Goal: Transaction & Acquisition: Purchase product/service

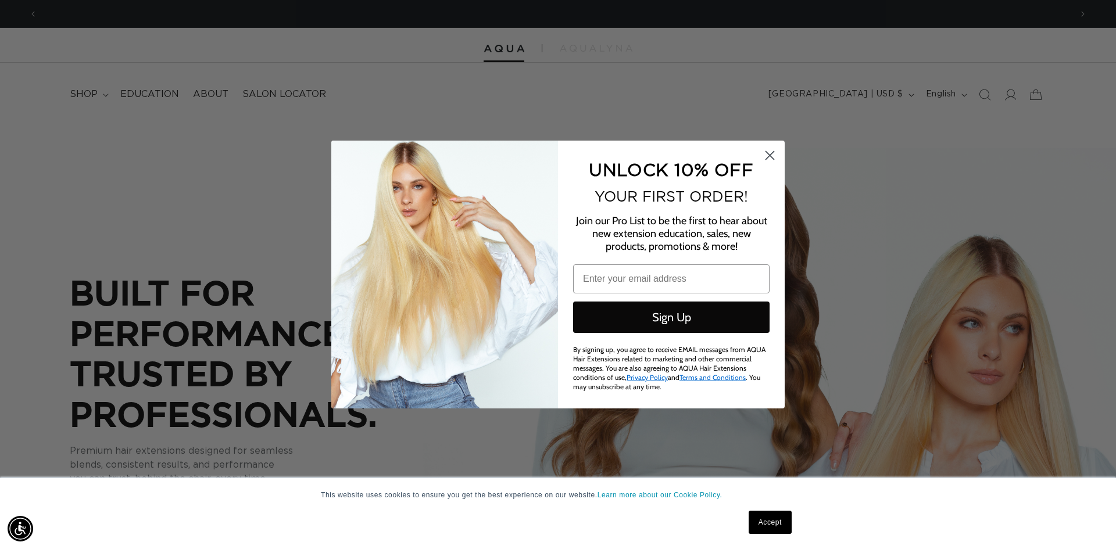
drag, startPoint x: 770, startPoint y: 157, endPoint x: 806, endPoint y: 134, distance: 43.4
click at [770, 157] on icon "Close dialog" at bounding box center [770, 156] width 8 height 8
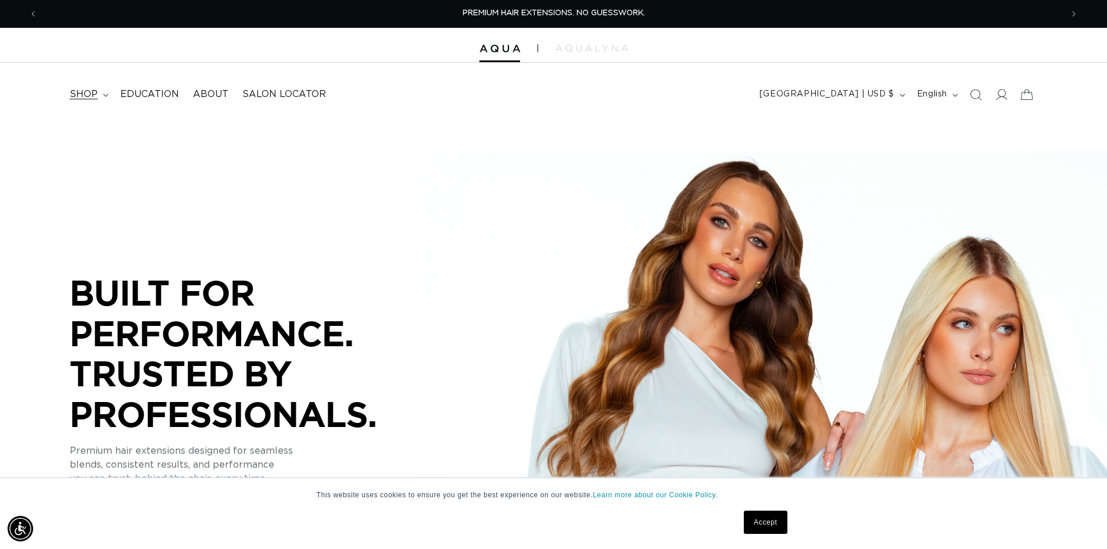
click at [94, 93] on span "shop" at bounding box center [84, 94] width 28 height 12
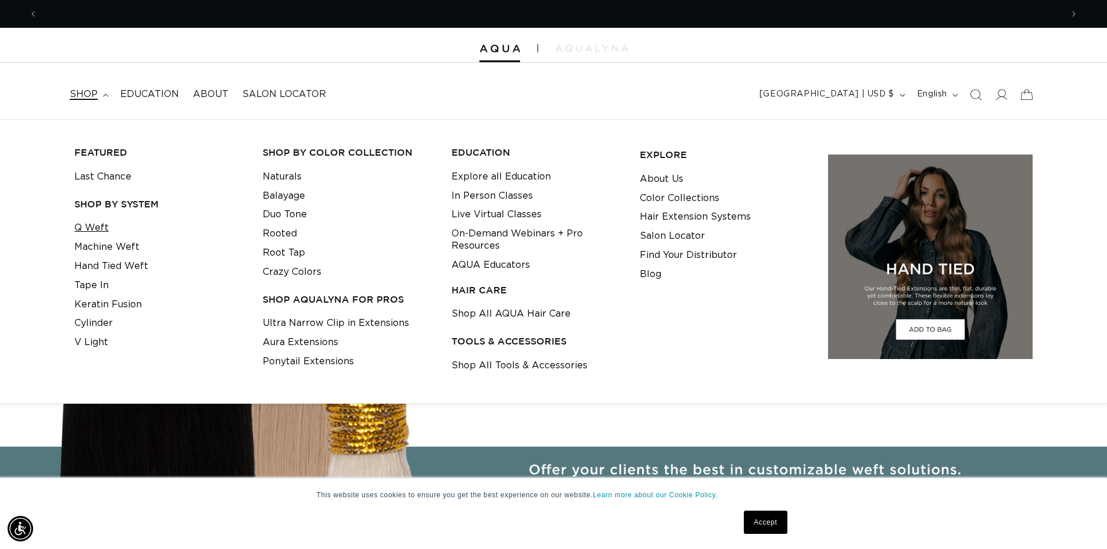
scroll to position [0, 2050]
click at [87, 224] on link "Q Weft" at bounding box center [91, 228] width 34 height 19
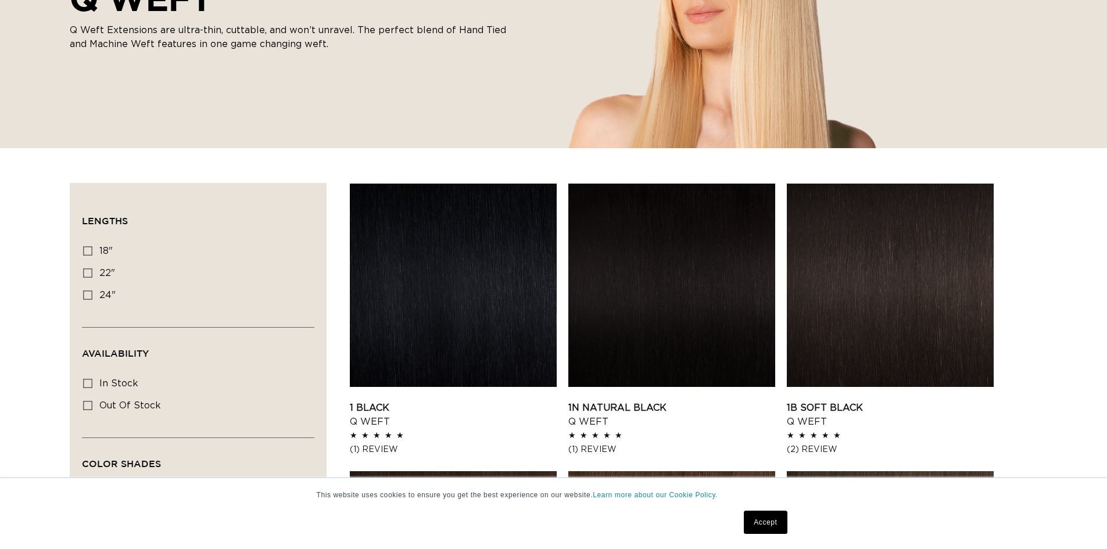
scroll to position [233, 0]
click at [87, 249] on icon at bounding box center [87, 250] width 9 height 9
click at [87, 249] on input "18" 18" (5 products)" at bounding box center [87, 250] width 9 height 9
checkbox input "true"
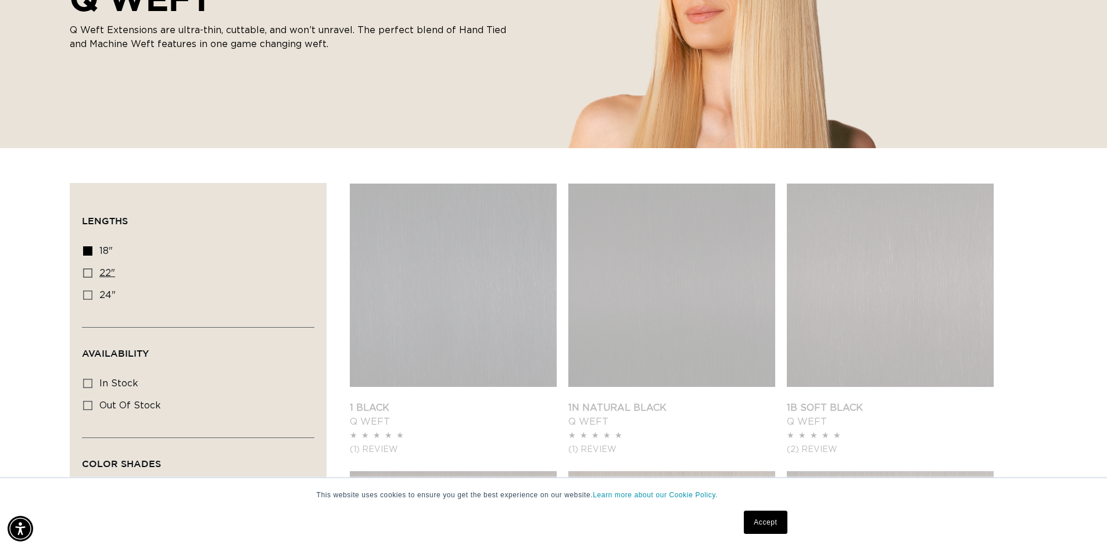
click at [87, 274] on icon at bounding box center [87, 273] width 9 height 9
click at [87, 274] on input "22" 22" (5 products)" at bounding box center [87, 273] width 9 height 9
checkbox input "true"
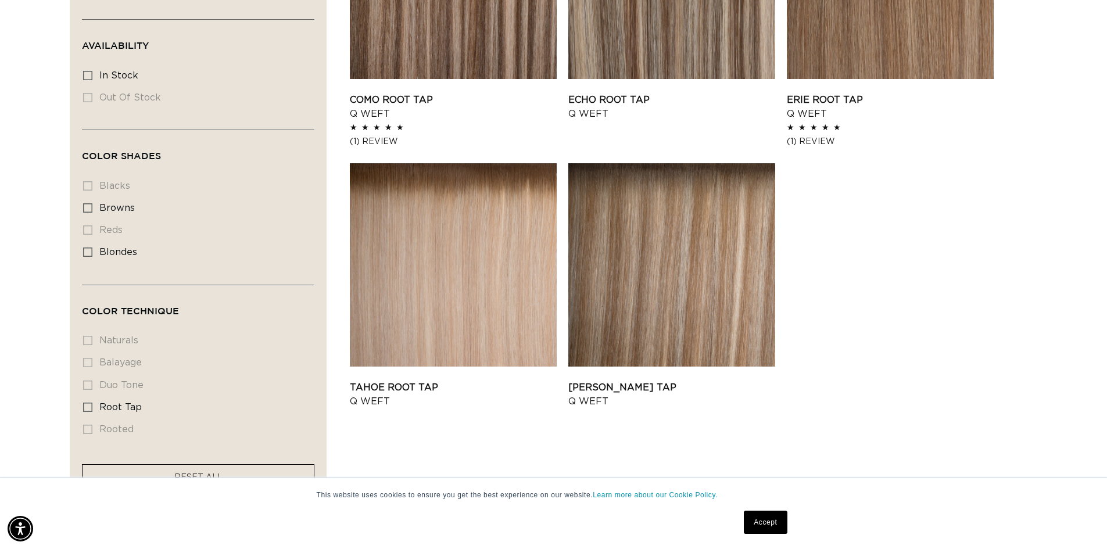
scroll to position [0, 1025]
click at [374, 387] on link "Tahoe Root Tap Q Weft" at bounding box center [453, 395] width 207 height 28
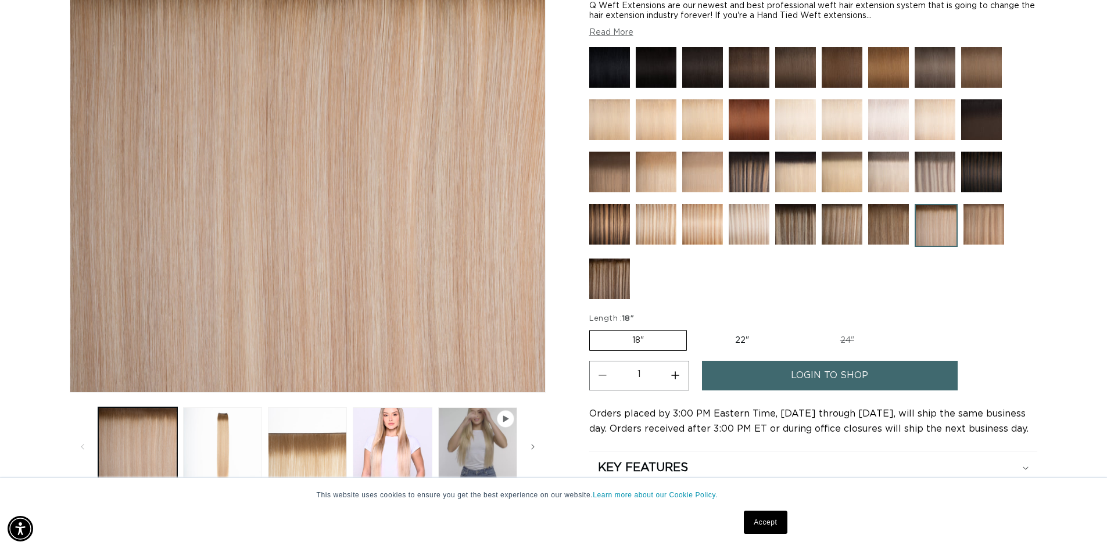
scroll to position [294, 0]
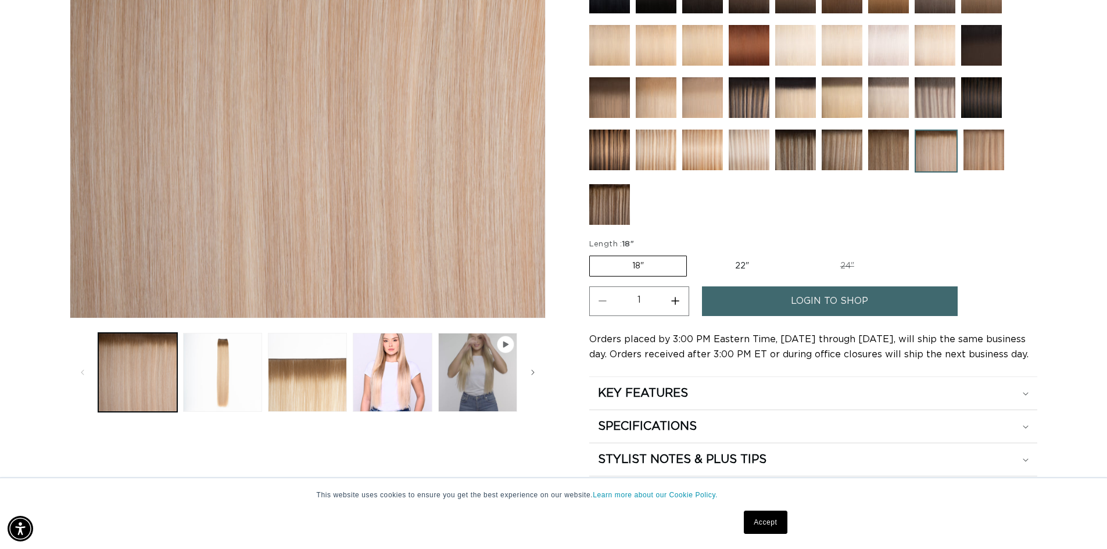
drag, startPoint x: 1111, startPoint y: 74, endPoint x: 1115, endPoint y: 126, distance: 51.9
click at [815, 299] on span "login to shop" at bounding box center [829, 302] width 77 height 30
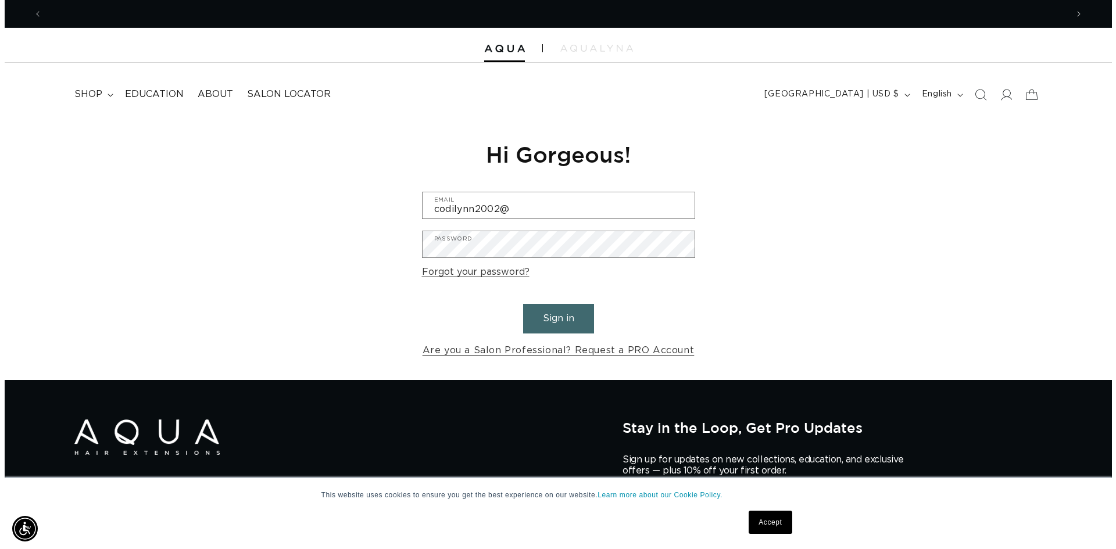
scroll to position [0, 2050]
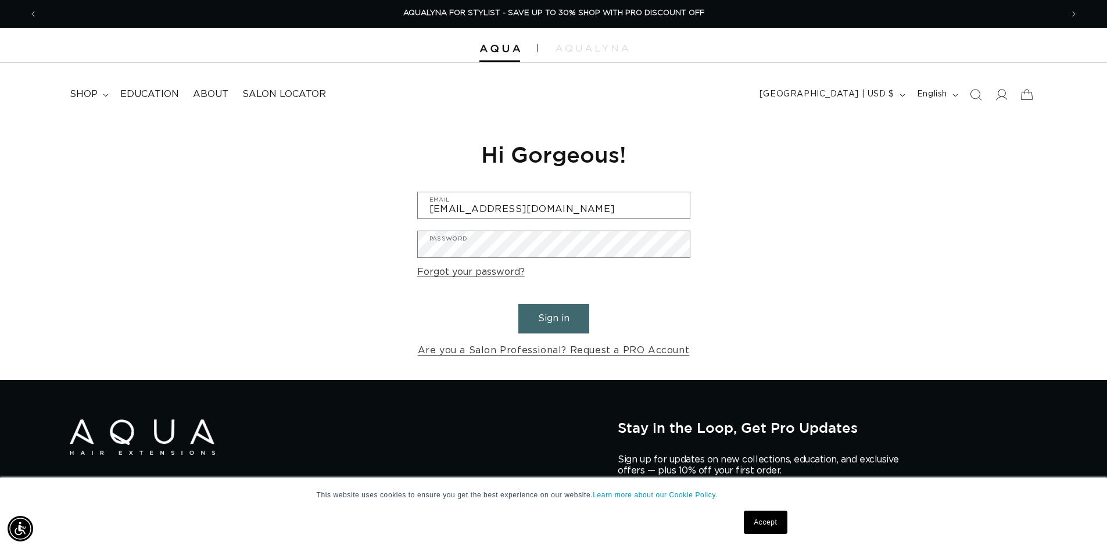
type input "codilynn2002@icloud.com"
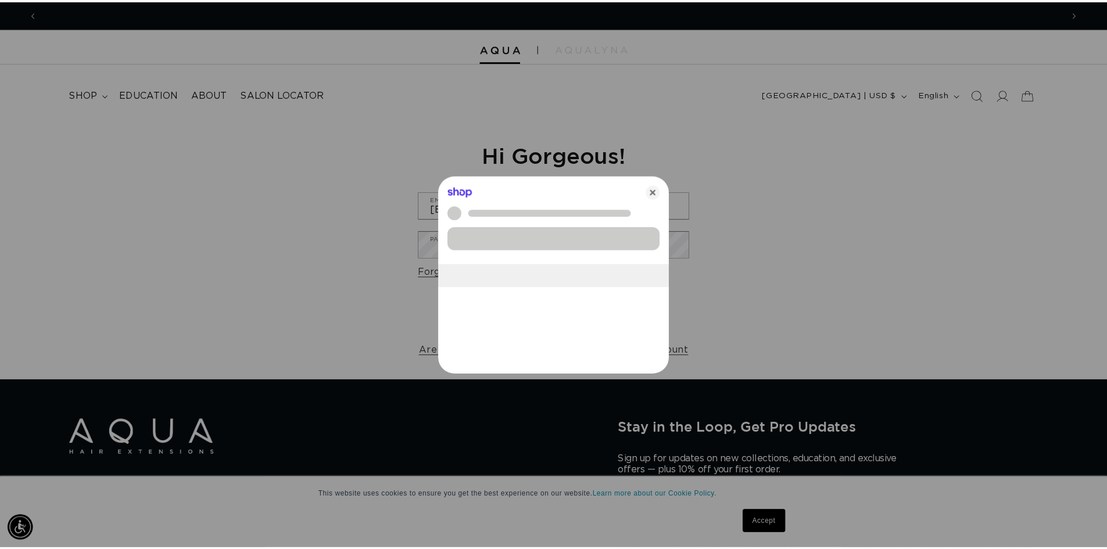
scroll to position [0, 0]
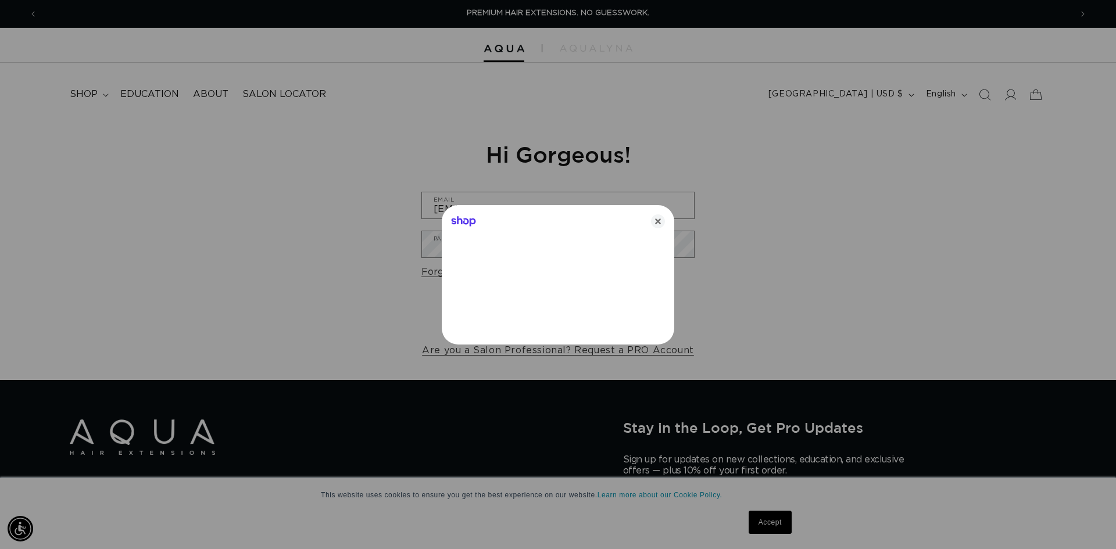
click at [657, 188] on div at bounding box center [558, 274] width 1116 height 549
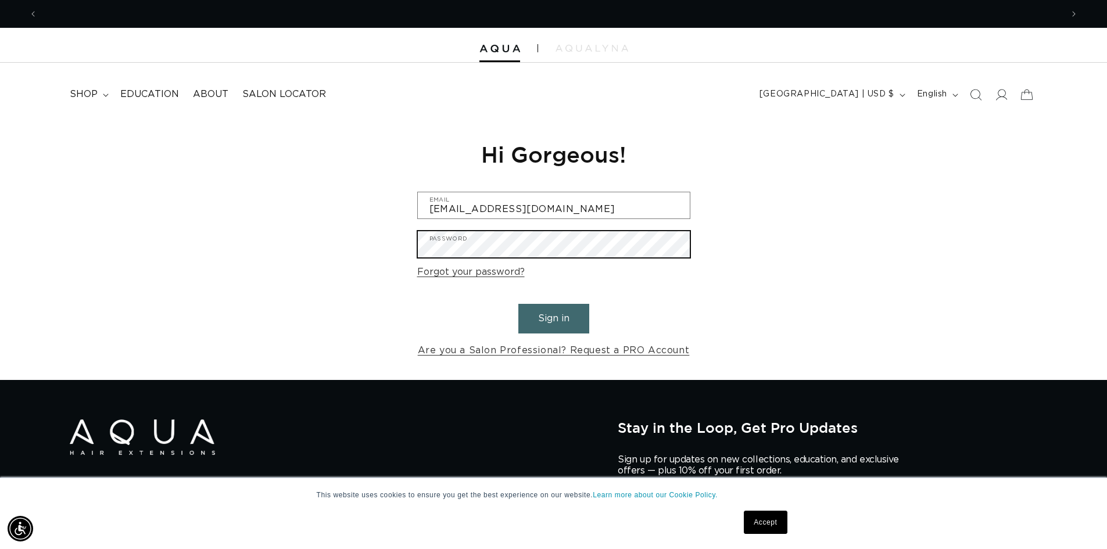
scroll to position [0, 1025]
click at [518, 304] on button "Sign in" at bounding box center [553, 319] width 71 height 30
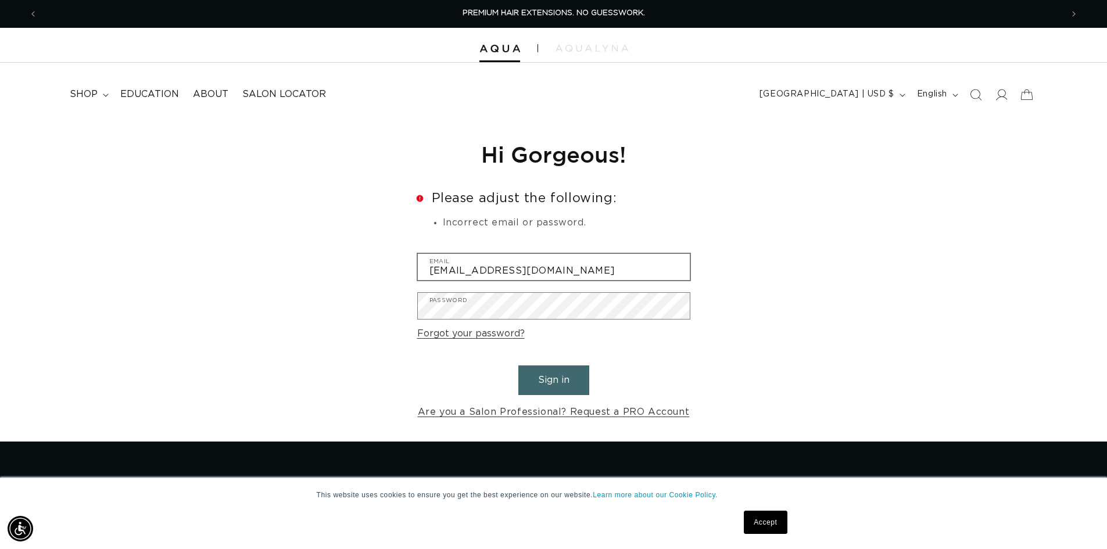
type input "[EMAIL_ADDRESS][DOMAIN_NAME]"
click at [518, 366] on button "Sign in" at bounding box center [553, 381] width 71 height 30
type input "[EMAIL_ADDRESS][DOMAIN_NAME]"
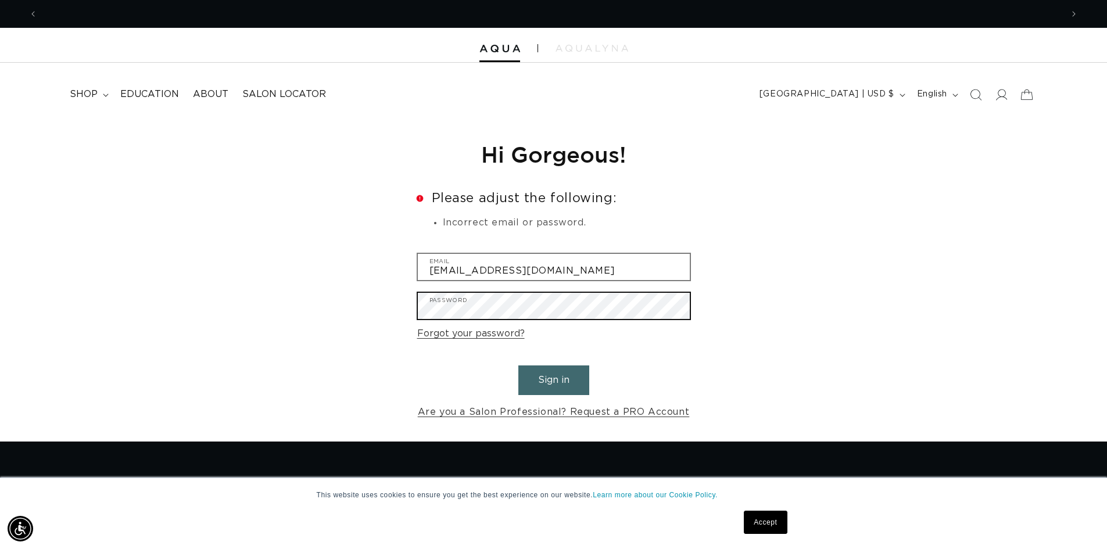
scroll to position [0, 2050]
click at [518, 366] on button "Sign in" at bounding box center [553, 381] width 71 height 30
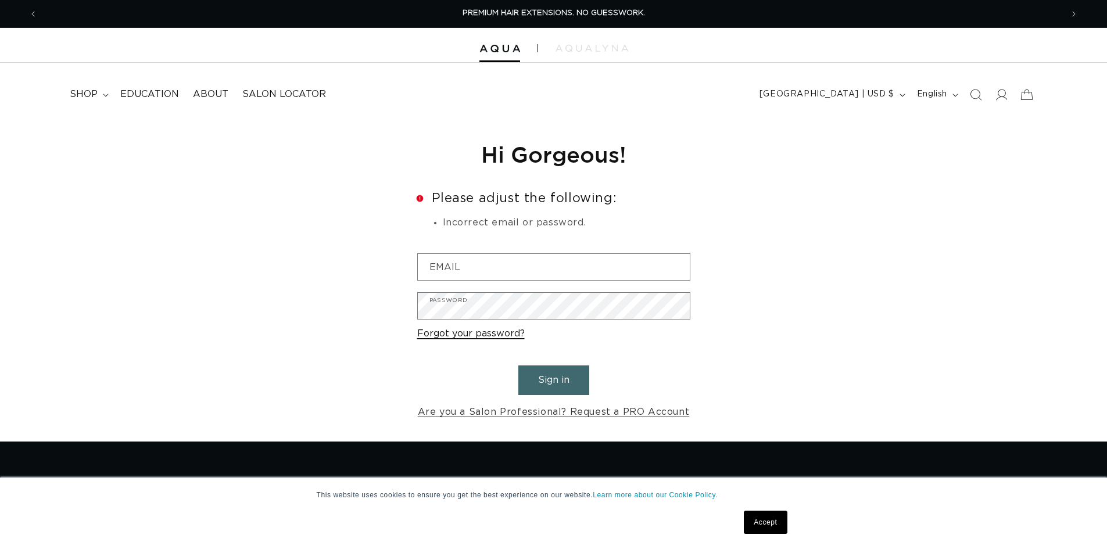
click at [484, 335] on link "Forgot your password?" at bounding box center [471, 334] width 108 height 17
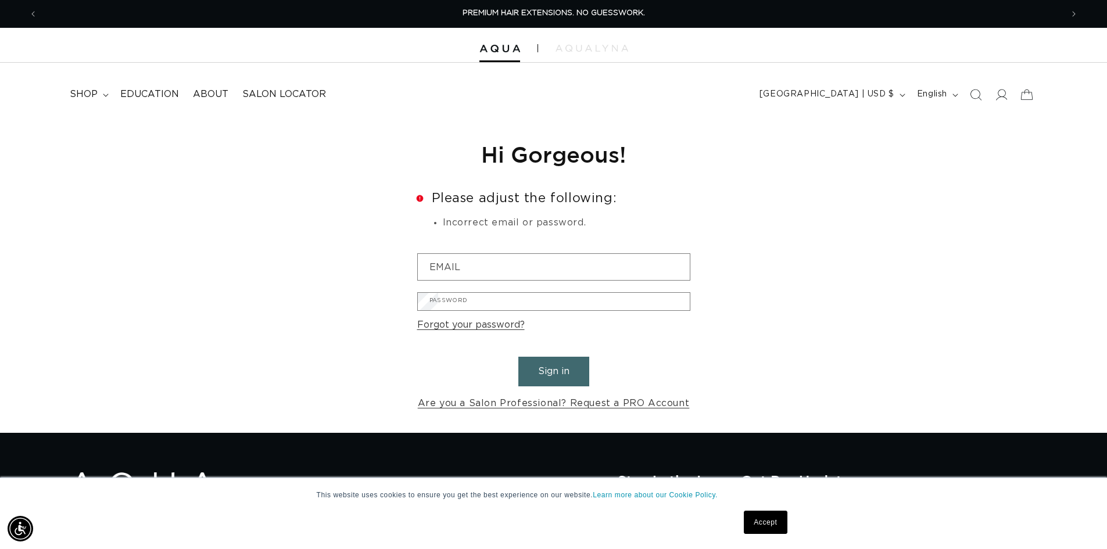
scroll to position [24, 0]
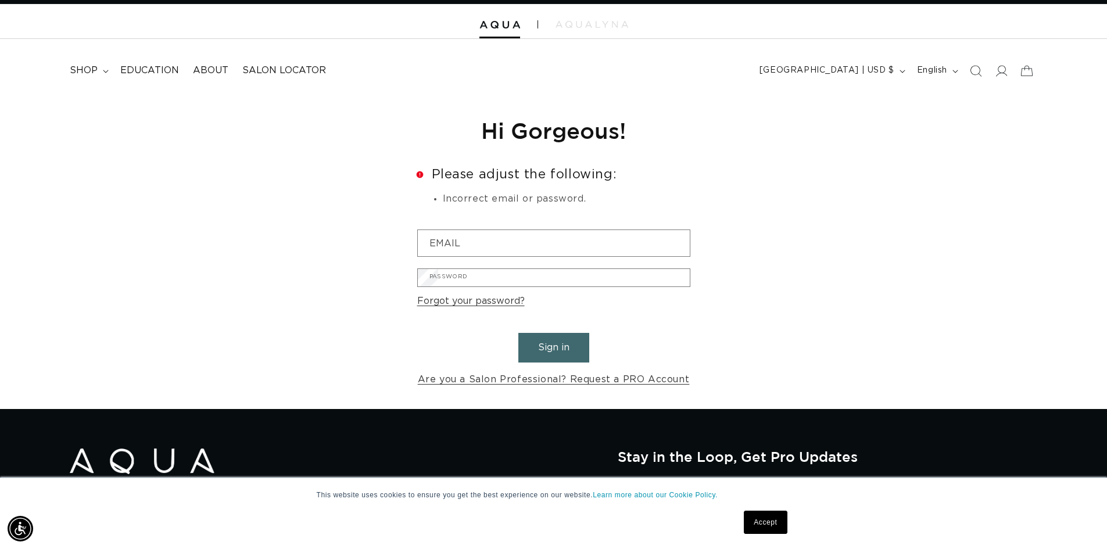
click at [0, 0] on input "Email" at bounding box center [0, 0] width 0 height 0
type input "codi@technicsalon.com"
click at [0, 0] on button "Submit" at bounding box center [0, 0] width 0 height 0
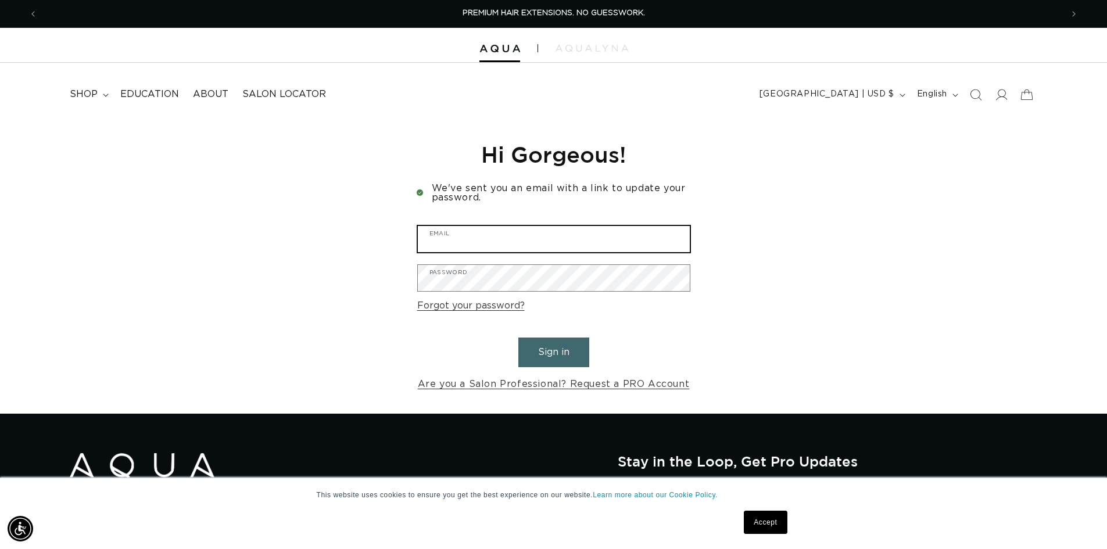
click at [526, 241] on input "Email" at bounding box center [554, 239] width 272 height 26
type input "[EMAIL_ADDRESS][DOMAIN_NAME]"
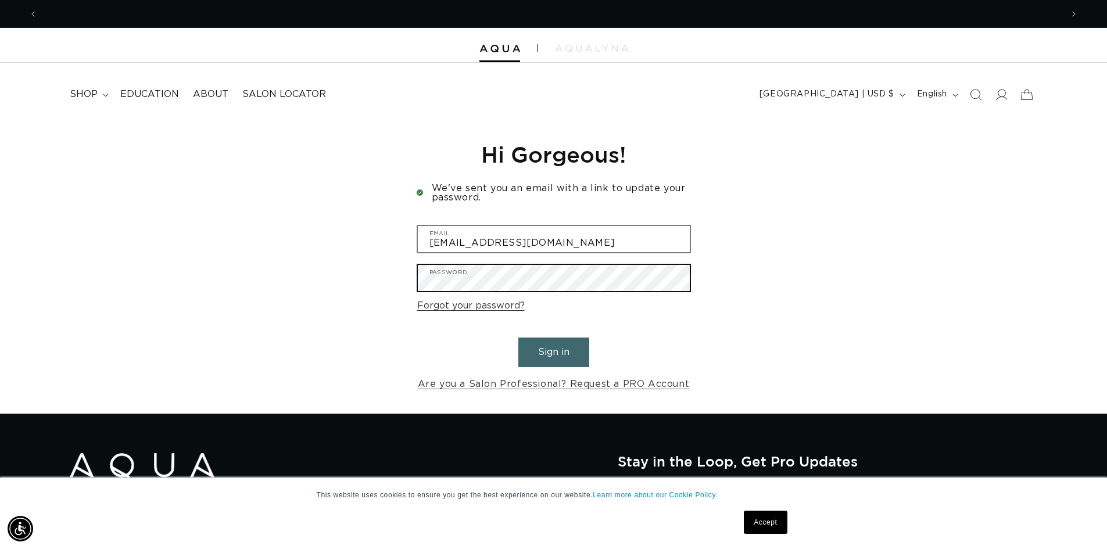
scroll to position [0, 2050]
click at [518, 338] on button "Sign in" at bounding box center [553, 353] width 71 height 30
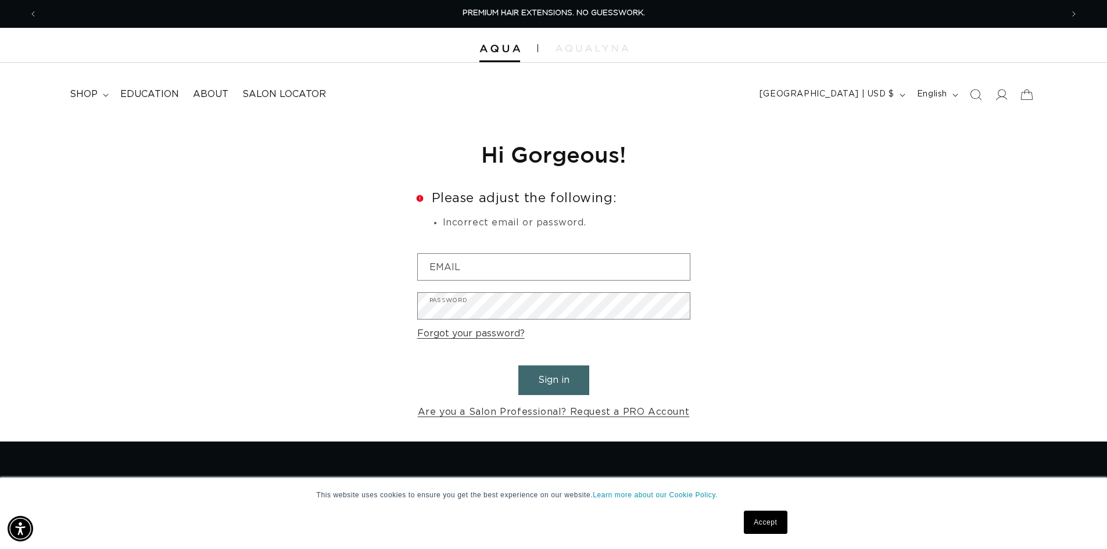
click at [442, 333] on link "Forgot your password?" at bounding box center [471, 334] width 108 height 17
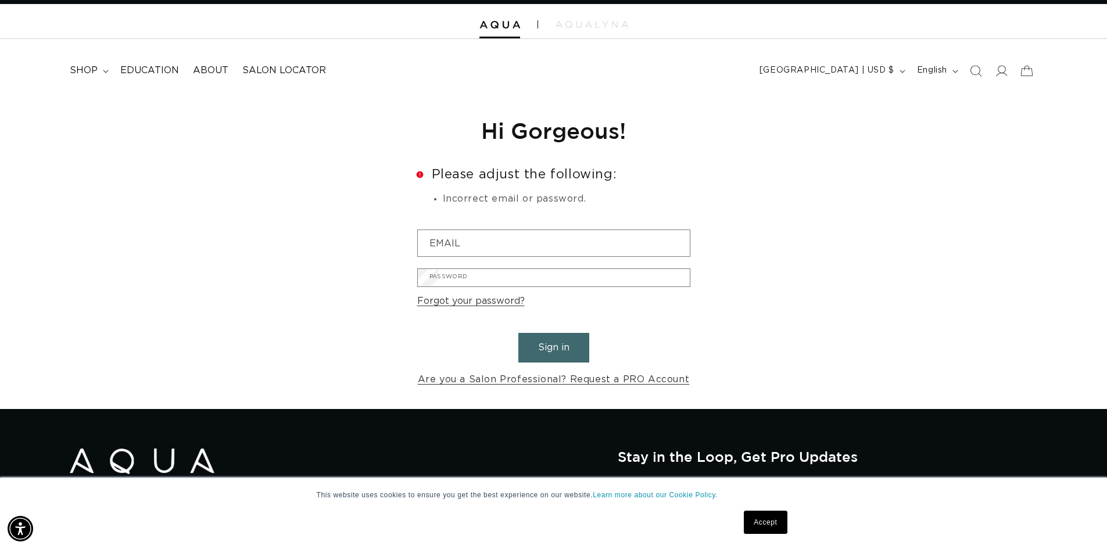
scroll to position [0, 1025]
click at [0, 0] on input "Email" at bounding box center [0, 0] width 0 height 0
type input "[EMAIL_ADDRESS][DOMAIN_NAME]"
drag, startPoint x: 548, startPoint y: 255, endPoint x: 550, endPoint y: 267, distance: 12.4
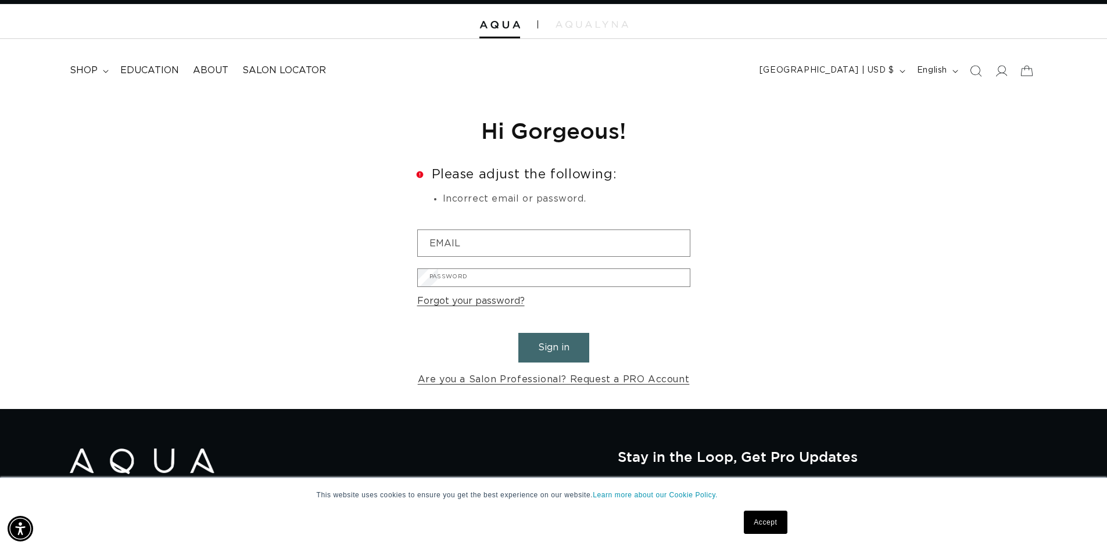
click at [0, 0] on button "Submit" at bounding box center [0, 0] width 0 height 0
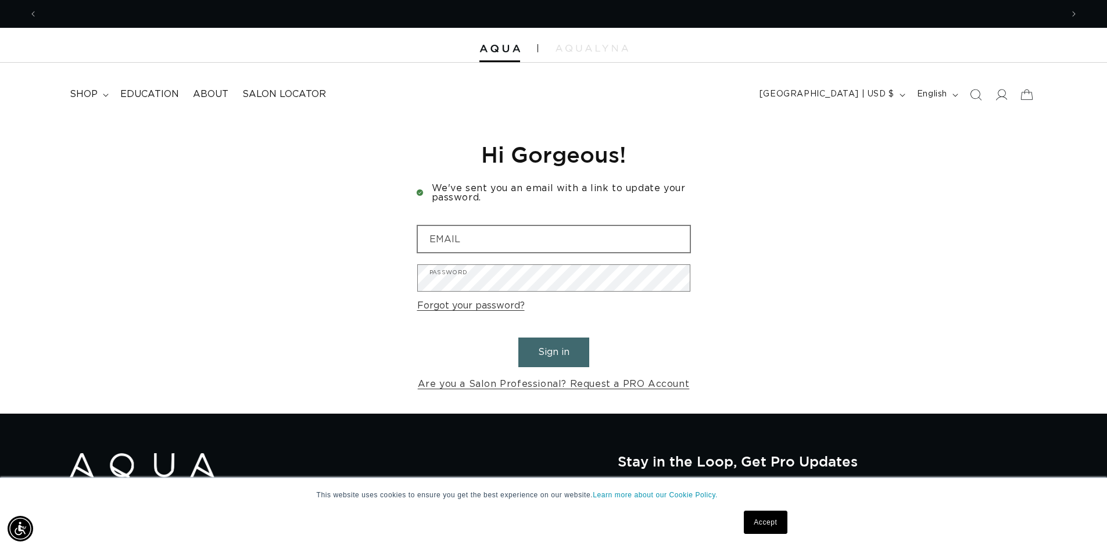
scroll to position [0, 1025]
click at [495, 230] on input "Email" at bounding box center [554, 239] width 272 height 26
type input "[EMAIL_ADDRESS][DOMAIN_NAME]"
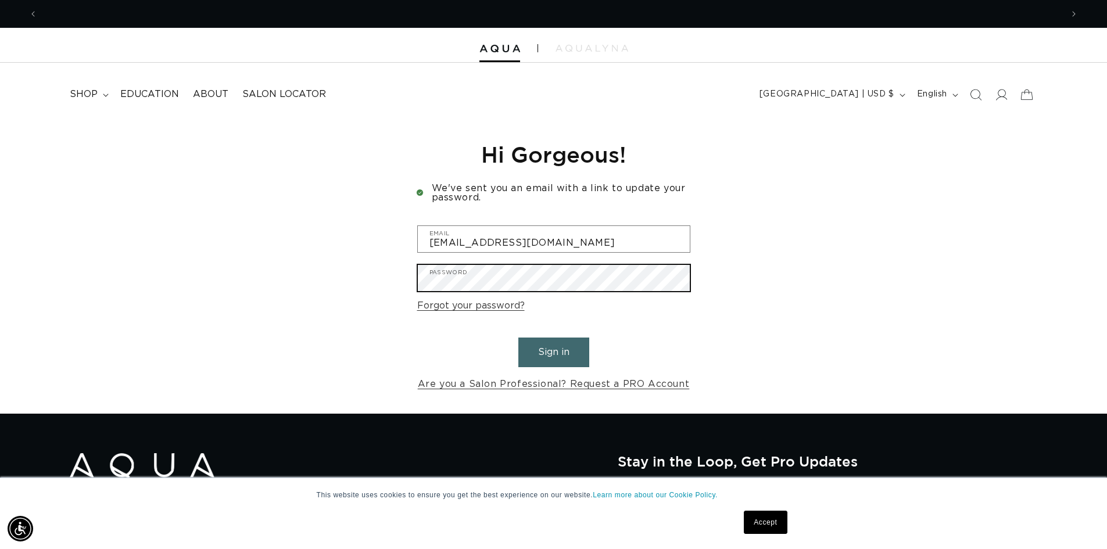
scroll to position [0, 1025]
click at [518, 338] on button "Sign in" at bounding box center [553, 353] width 71 height 30
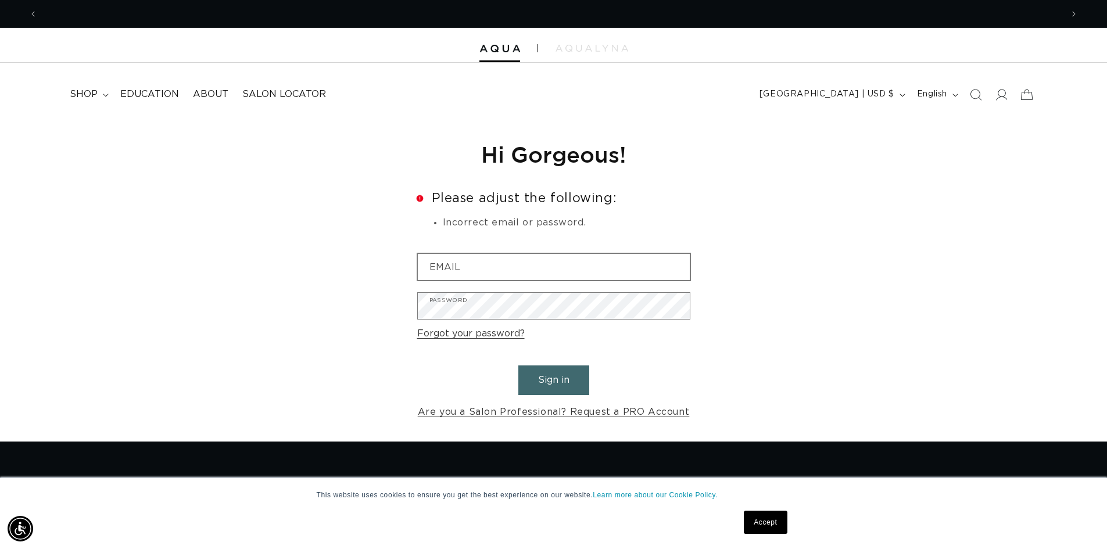
scroll to position [0, 1025]
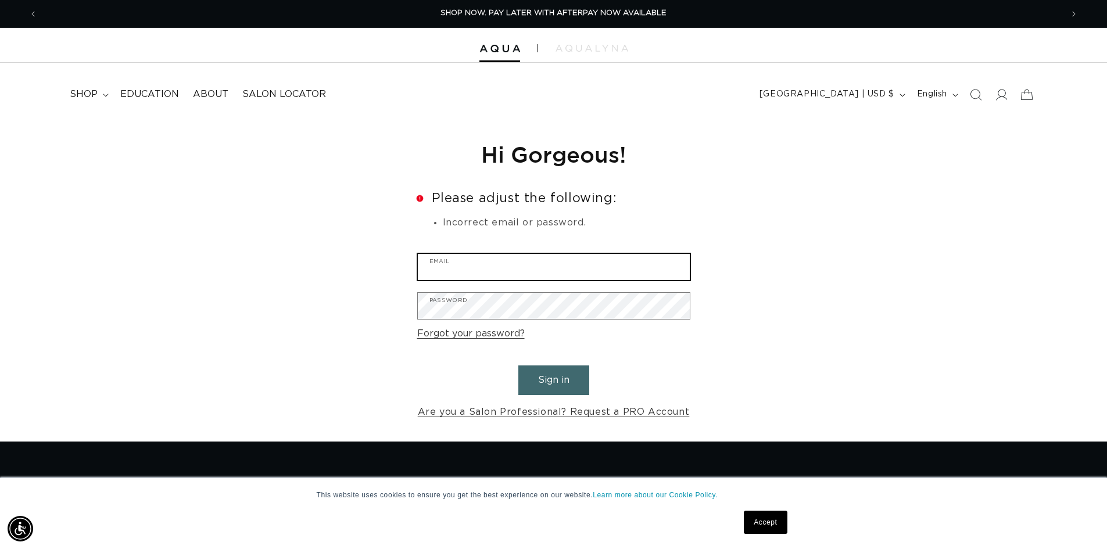
click at [475, 266] on input "Email" at bounding box center [554, 267] width 272 height 26
type input "codilynn2002@icloud.com"
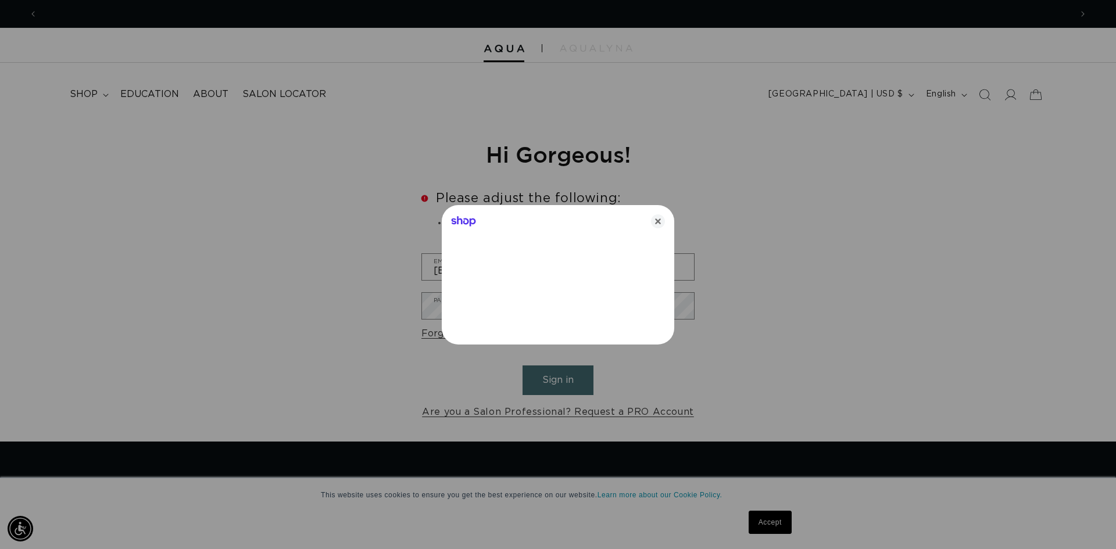
scroll to position [0, 0]
click at [656, 221] on icon "Close" at bounding box center [658, 221] width 14 height 14
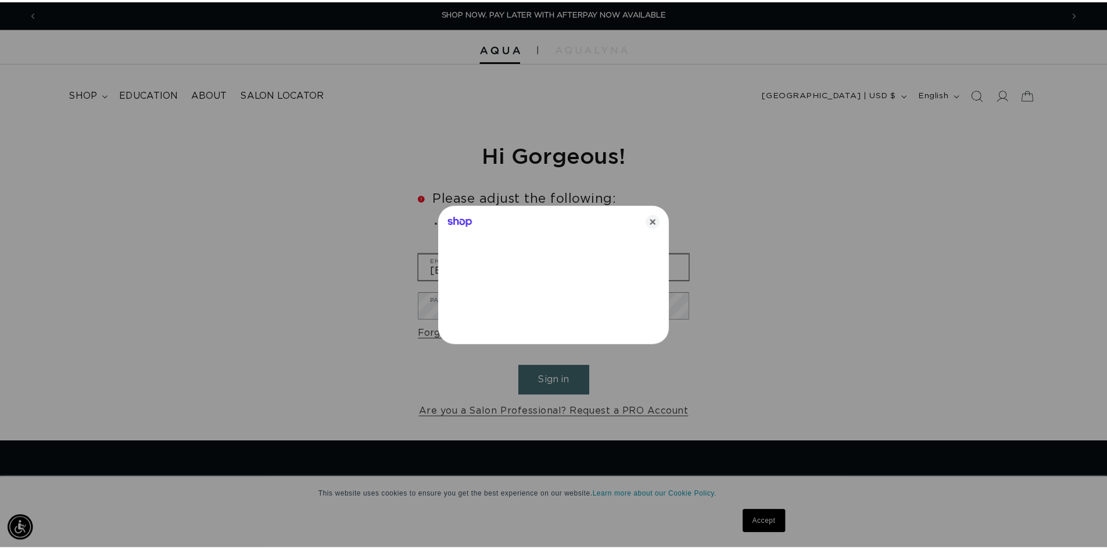
scroll to position [0, 1025]
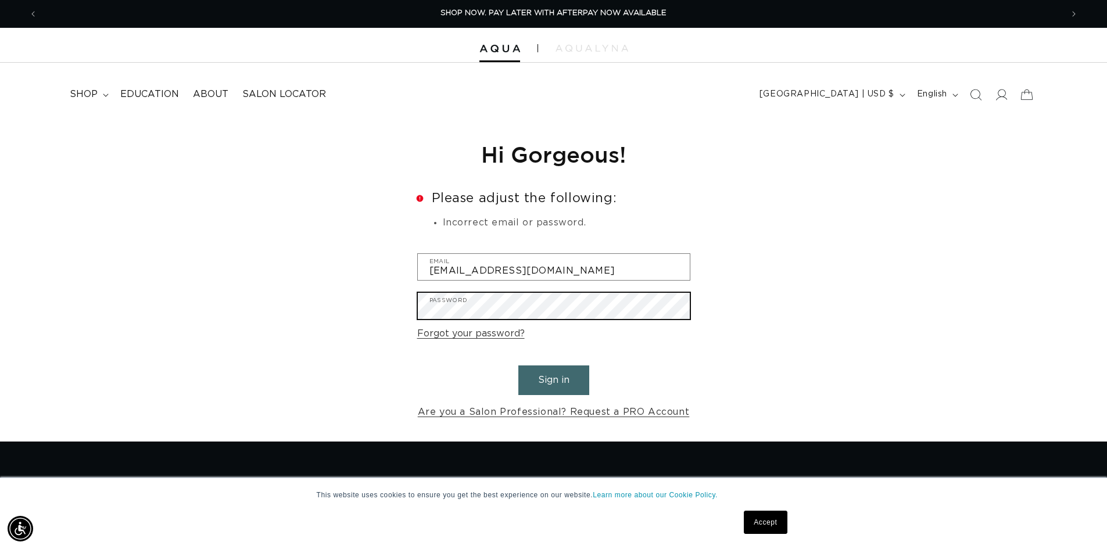
click at [396, 310] on div "Reset your password We will send you an email to reset your password Email Subm…" at bounding box center [553, 280] width 1107 height 323
click at [518, 366] on button "Sign in" at bounding box center [553, 381] width 71 height 30
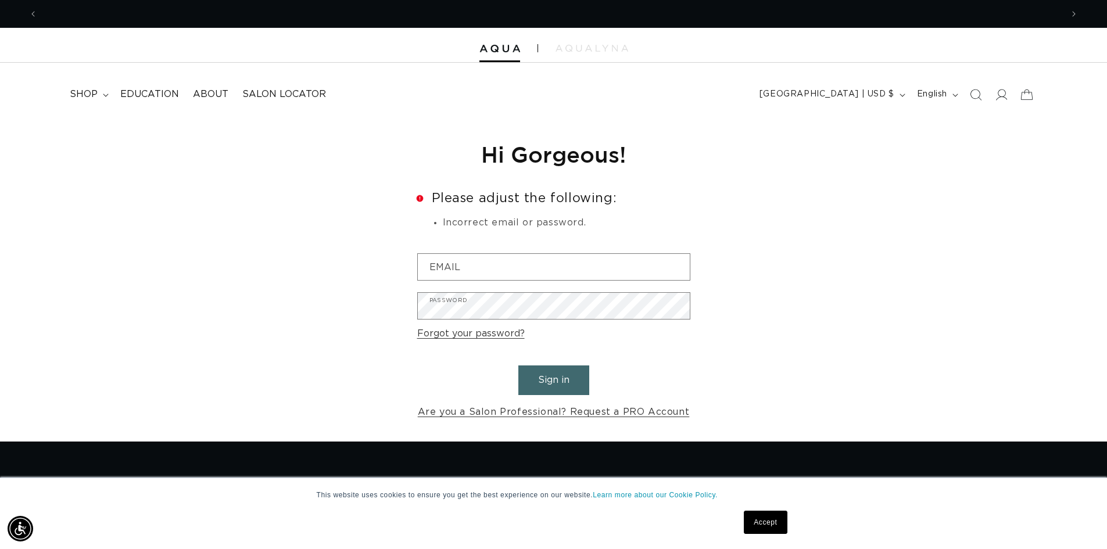
scroll to position [0, 2050]
